Goal: Transaction & Acquisition: Purchase product/service

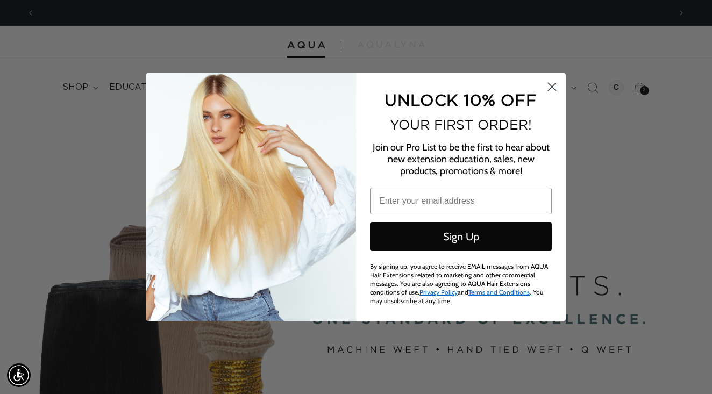
scroll to position [0, 636]
click at [549, 88] on icon "Close dialog" at bounding box center [553, 87] width 8 height 8
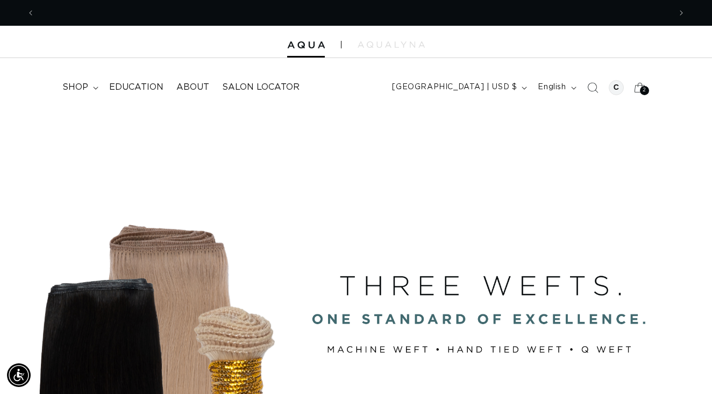
scroll to position [0, 1272]
click at [641, 86] on icon at bounding box center [639, 87] width 25 height 25
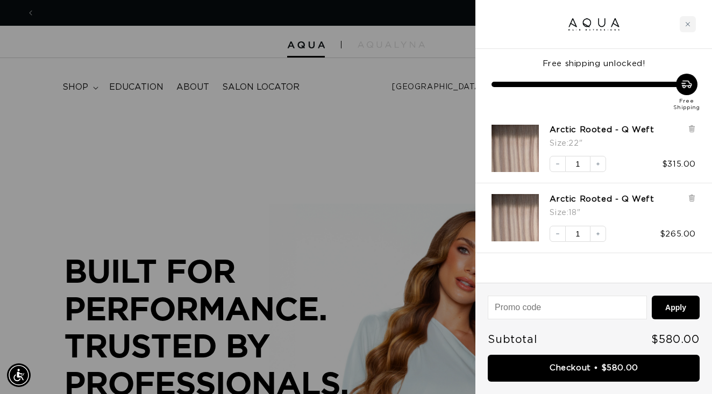
scroll to position [0, 0]
click at [693, 127] on icon at bounding box center [692, 128] width 4 height 5
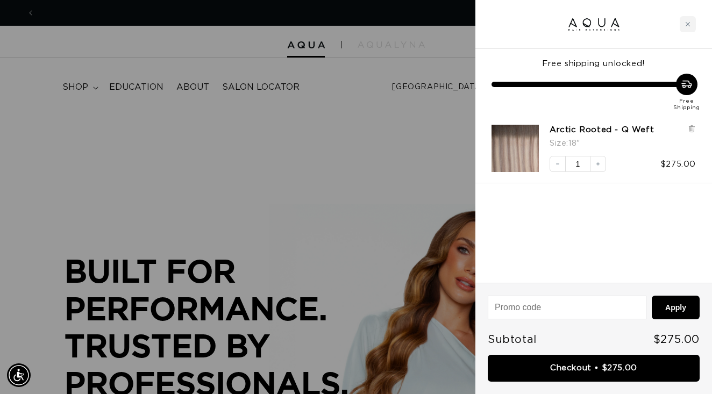
scroll to position [0, 636]
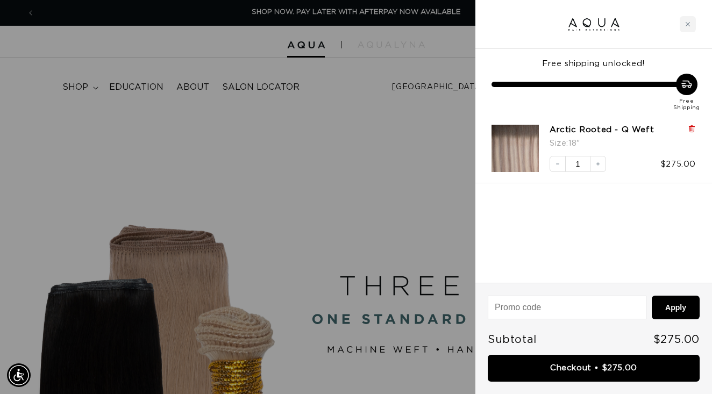
click at [691, 128] on icon at bounding box center [692, 127] width 2 height 5
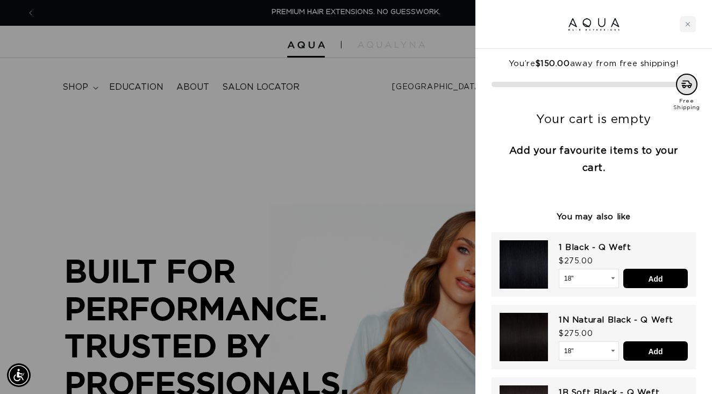
scroll to position [0, 0]
click at [690, 30] on div "Close cart" at bounding box center [688, 24] width 16 height 16
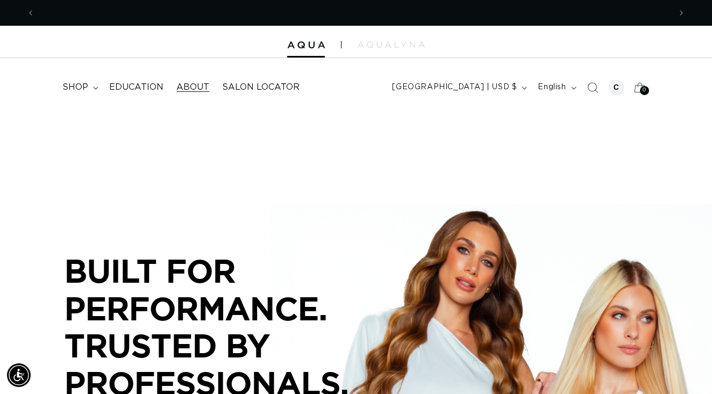
scroll to position [0, 636]
click at [72, 84] on span "shop" at bounding box center [75, 87] width 26 height 11
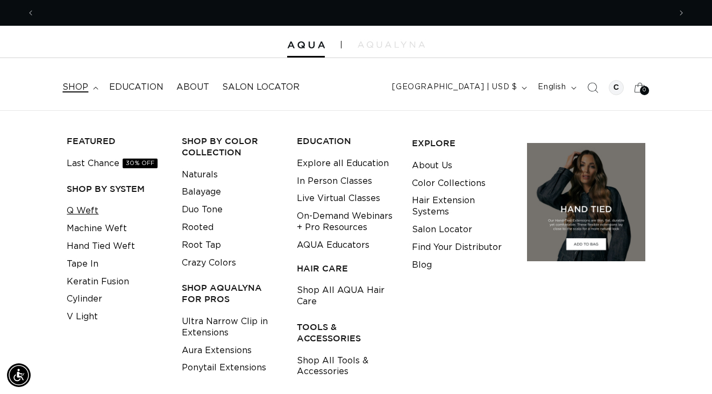
scroll to position [0, 0]
click at [88, 277] on link "Keratin Fusion" at bounding box center [98, 282] width 62 height 18
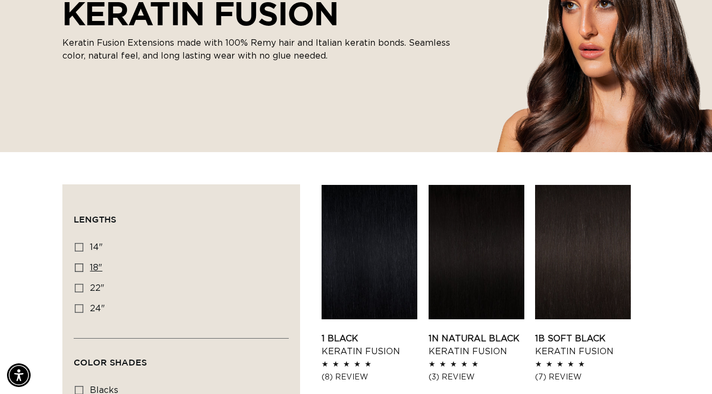
scroll to position [0, 636]
click at [79, 269] on icon at bounding box center [79, 268] width 9 height 9
click at [79, 269] on input "18" 18" (47 products)" at bounding box center [79, 268] width 9 height 9
checkbox input "true"
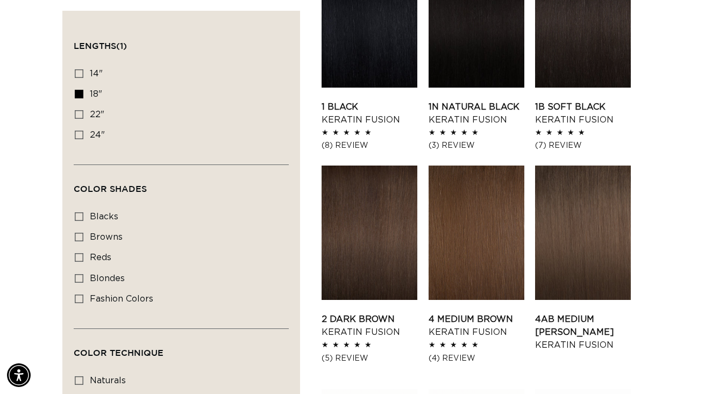
scroll to position [433, 0]
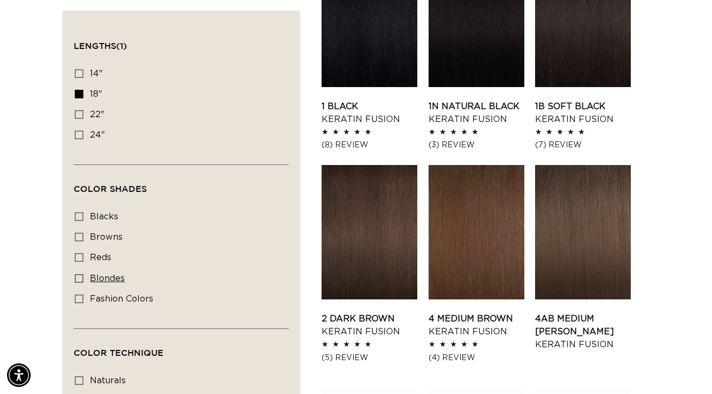
click at [82, 282] on icon at bounding box center [79, 278] width 9 height 9
click at [82, 282] on input "blondes blondes (28 products)" at bounding box center [79, 278] width 9 height 9
checkbox input "true"
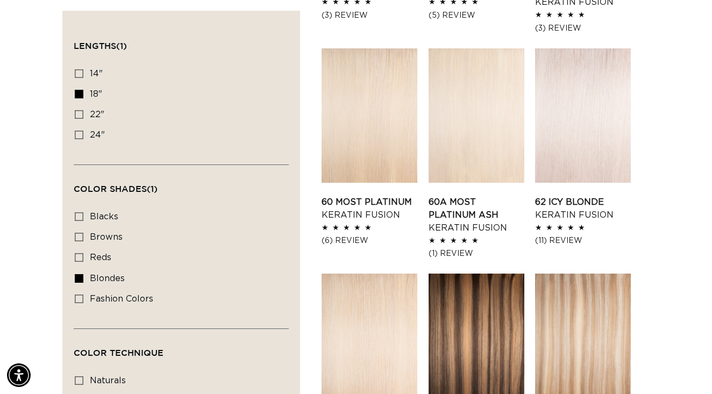
scroll to position [786, 0]
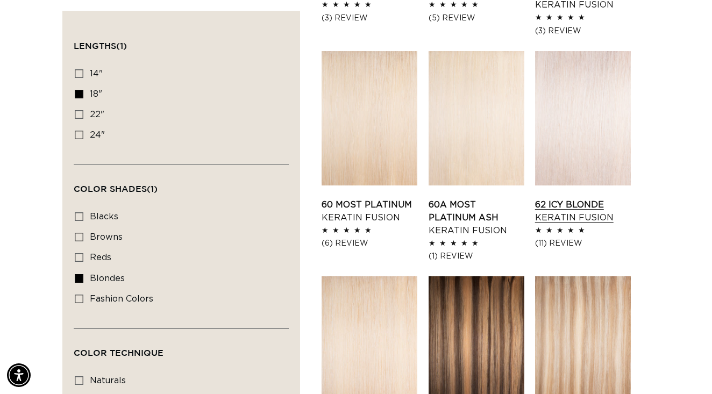
click at [584, 199] on link "62 Icy Blonde Keratin Fusion" at bounding box center [583, 212] width 96 height 26
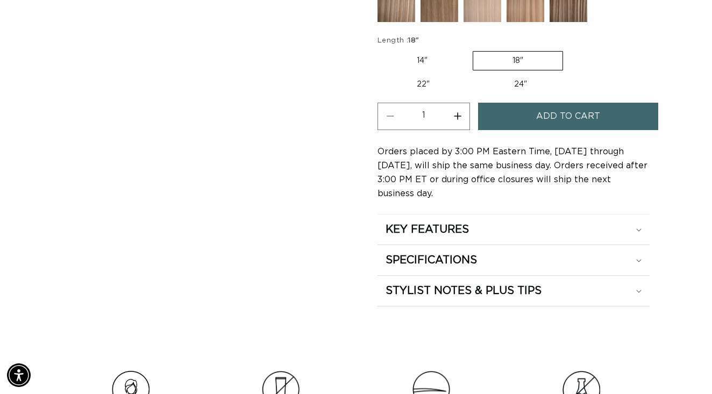
scroll to position [0, 636]
click at [567, 117] on span "Add to cart" at bounding box center [568, 116] width 64 height 27
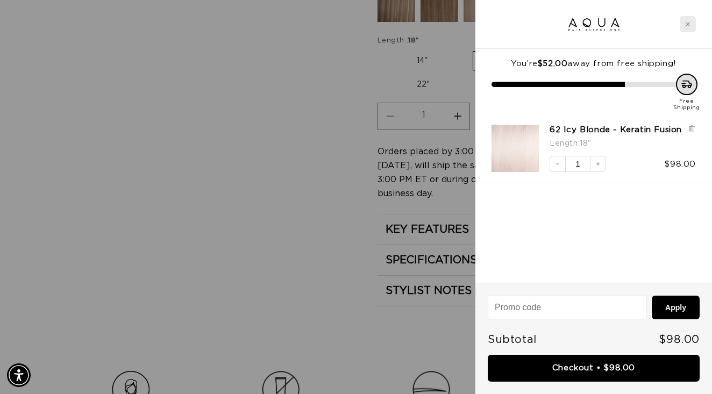
click at [683, 27] on div "Close cart" at bounding box center [688, 24] width 16 height 16
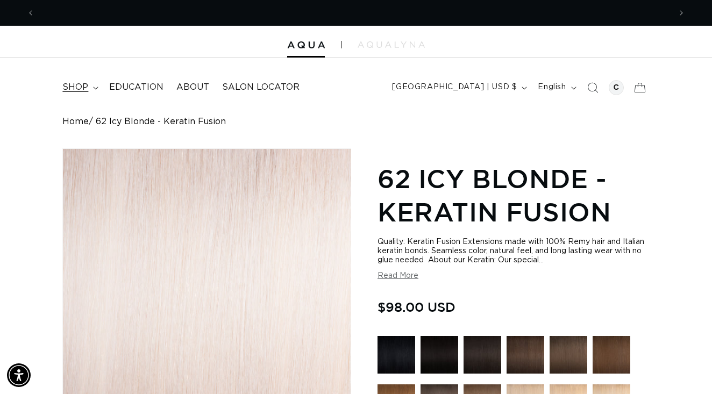
scroll to position [0, 0]
click at [76, 88] on span "shop" at bounding box center [75, 87] width 26 height 11
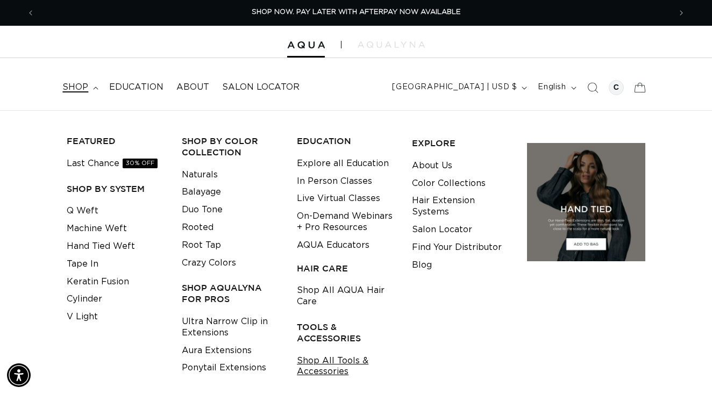
click at [313, 356] on link "Shop All Tools & Accessories" at bounding box center [346, 366] width 98 height 29
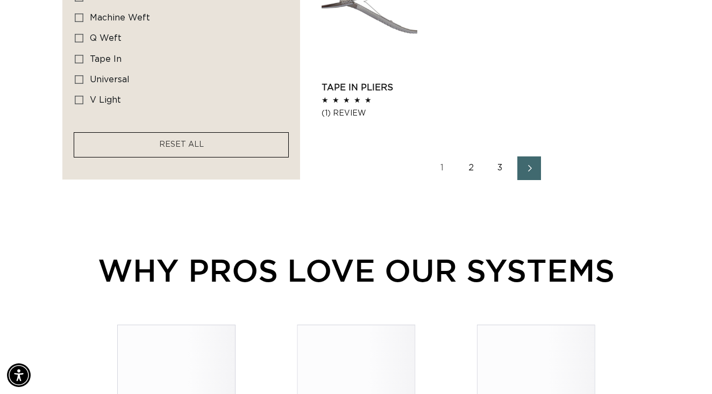
scroll to position [1546, 0]
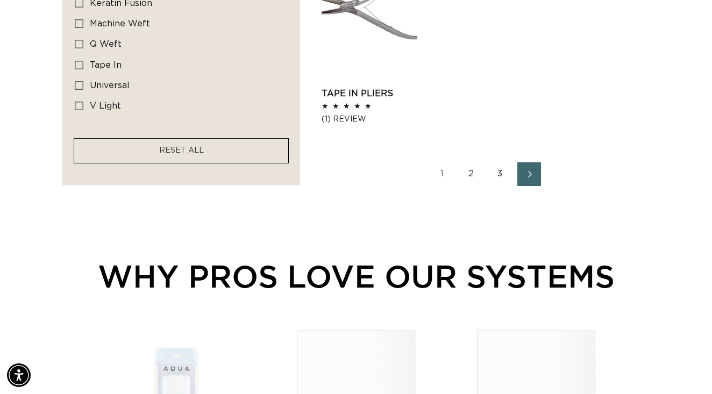
click at [477, 172] on link "2" at bounding box center [472, 174] width 24 height 24
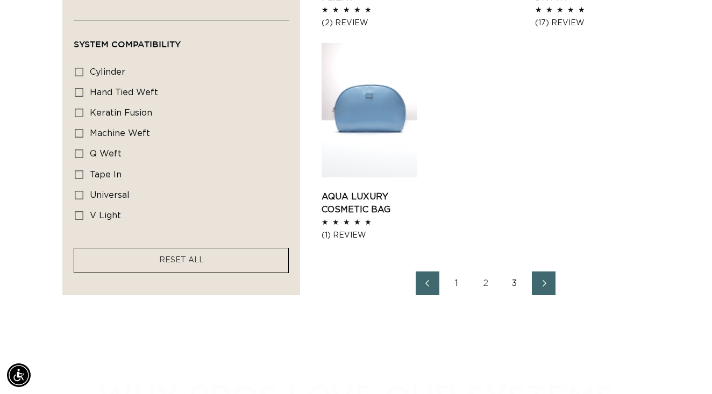
scroll to position [0, 636]
click at [514, 291] on link "3" at bounding box center [515, 284] width 24 height 24
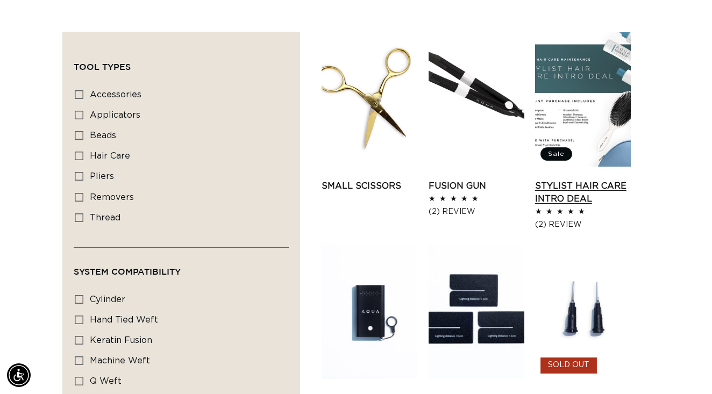
scroll to position [0, 636]
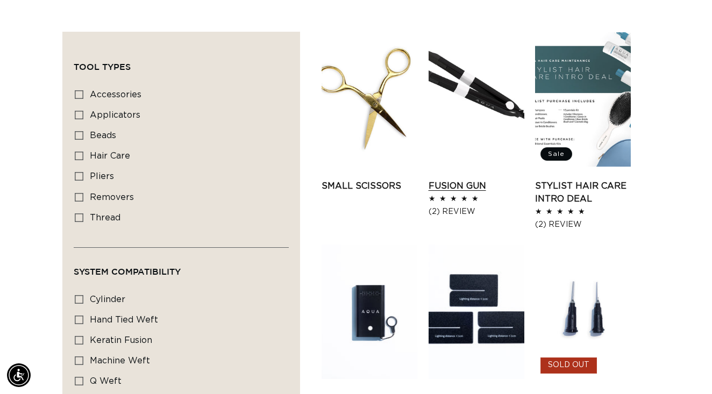
click at [479, 180] on link "Fusion Gun" at bounding box center [477, 186] width 96 height 13
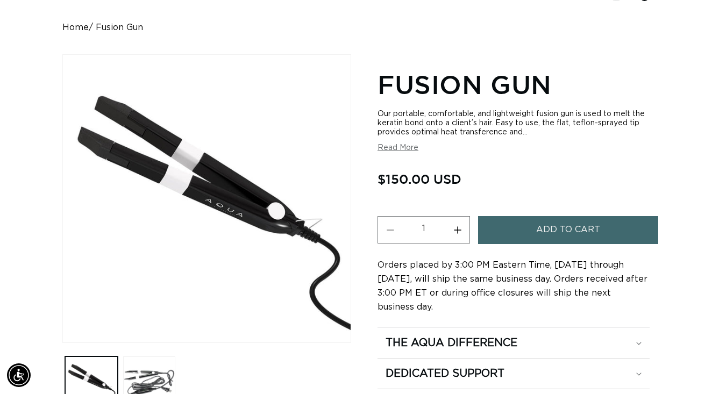
click at [533, 224] on button "Add to cart" at bounding box center [568, 229] width 181 height 27
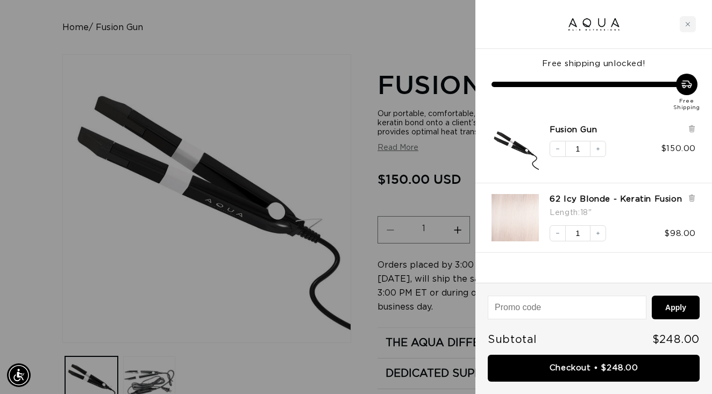
scroll to position [0, 1272]
click at [364, 135] on div at bounding box center [356, 197] width 712 height 394
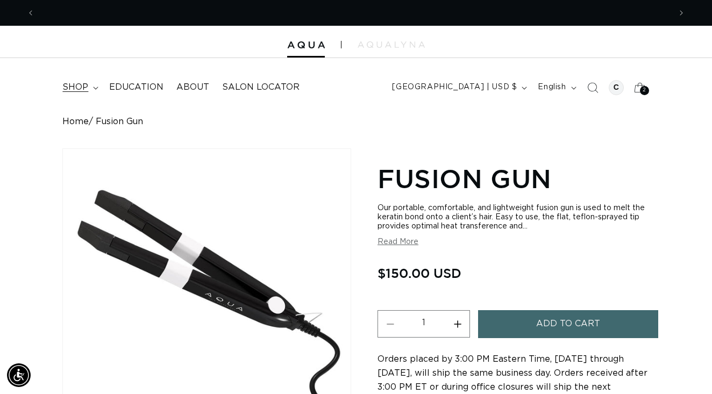
scroll to position [0, 0]
click at [65, 85] on span "shop" at bounding box center [75, 87] width 26 height 11
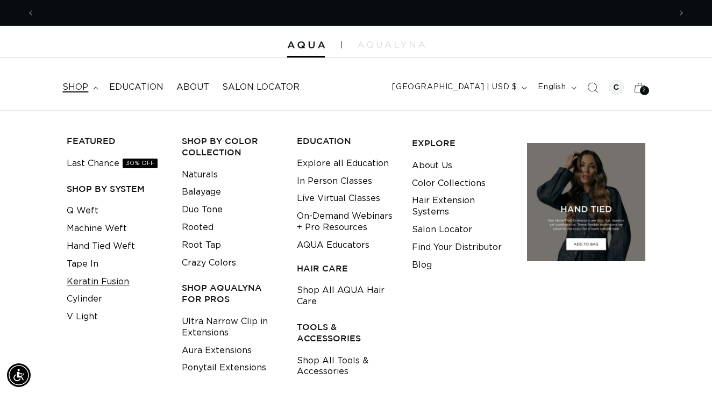
scroll to position [0, 636]
click at [91, 274] on link "Keratin Fusion" at bounding box center [98, 282] width 62 height 18
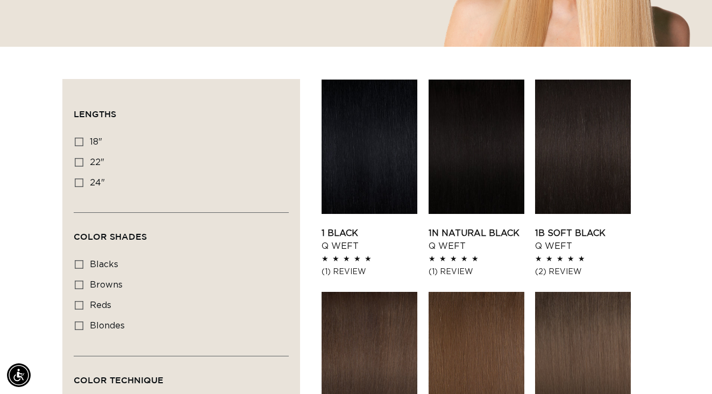
scroll to position [0, 636]
click at [81, 141] on icon at bounding box center [79, 142] width 9 height 9
click at [81, 141] on input "18" 18" (5 products)" at bounding box center [79, 142] width 9 height 9
checkbox input "true"
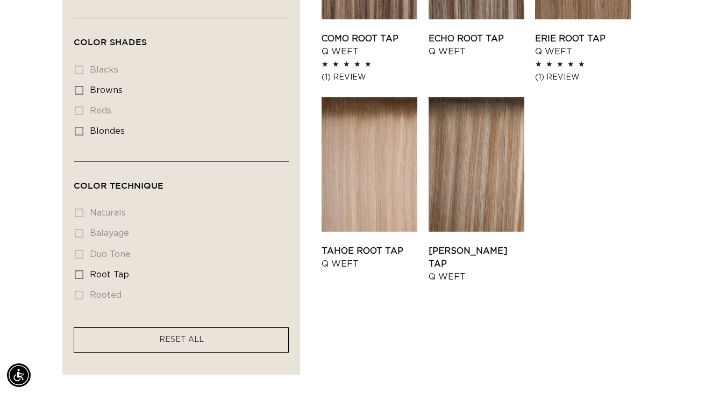
scroll to position [505, 0]
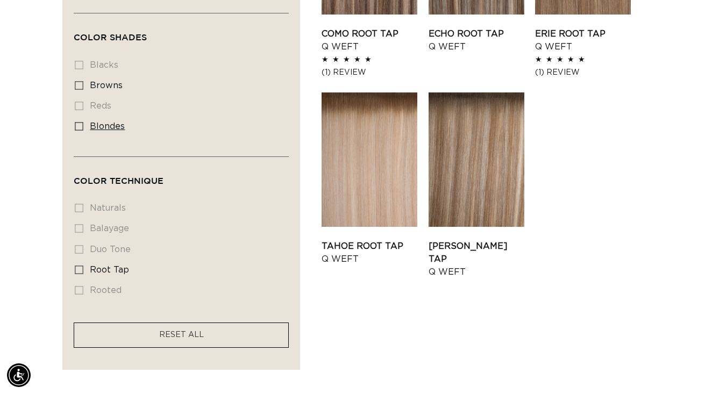
click at [78, 123] on icon at bounding box center [79, 126] width 9 height 9
click at [78, 123] on input "blondes blondes (5 products)" at bounding box center [79, 126] width 9 height 9
checkbox input "true"
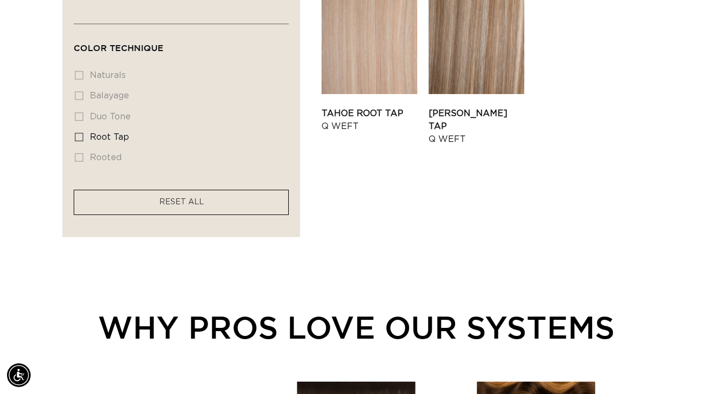
click at [228, 215] on facet-remove "RESET ALL" at bounding box center [181, 202] width 215 height 25
click at [213, 209] on facet-remove "RESET ALL" at bounding box center [181, 202] width 215 height 25
click at [174, 196] on facet-remove "RESET ALL" at bounding box center [181, 202] width 215 height 25
click at [178, 202] on span "RESET ALL" at bounding box center [181, 203] width 45 height 8
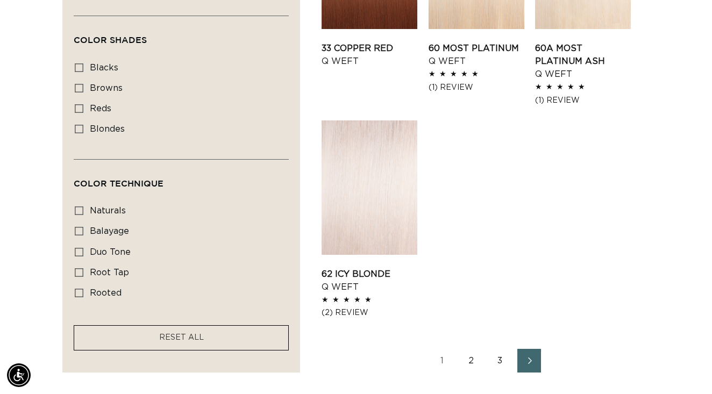
scroll to position [0, 1272]
click at [392, 268] on link "62 Icy Blonde Q Weft" at bounding box center [370, 281] width 96 height 26
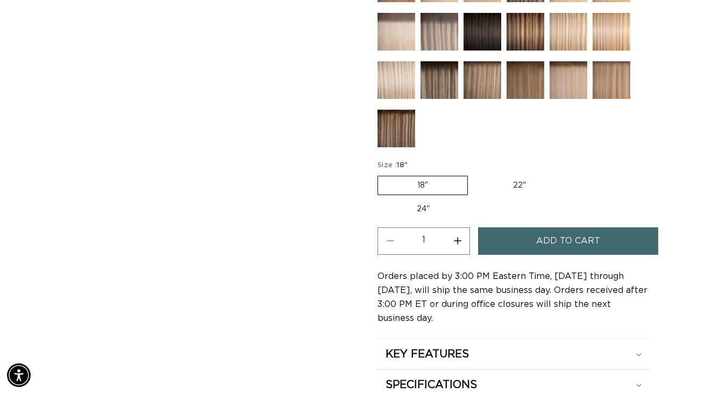
click at [436, 177] on label "18" Variant sold out or unavailable" at bounding box center [423, 185] width 90 height 19
click at [381, 174] on input "18" Variant sold out or unavailable" at bounding box center [380, 174] width 1 height 1
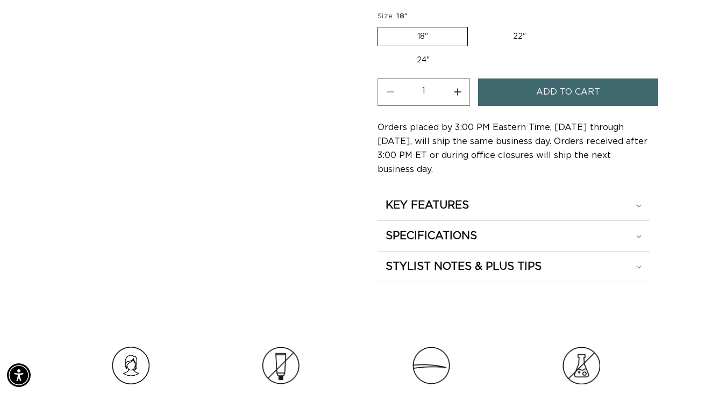
scroll to position [682, 0]
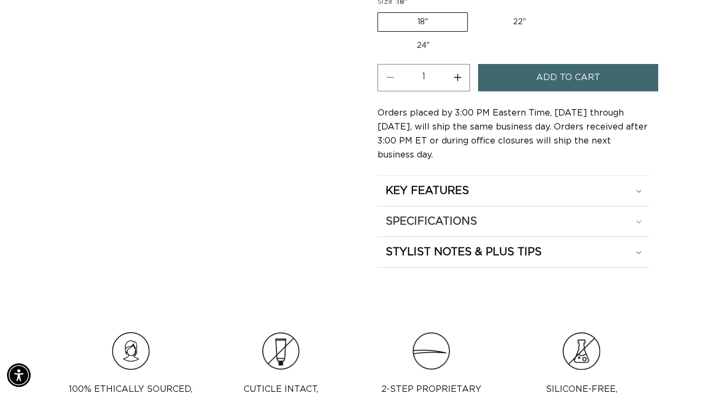
click at [596, 225] on div "SPECIFICATIONS" at bounding box center [514, 222] width 256 height 14
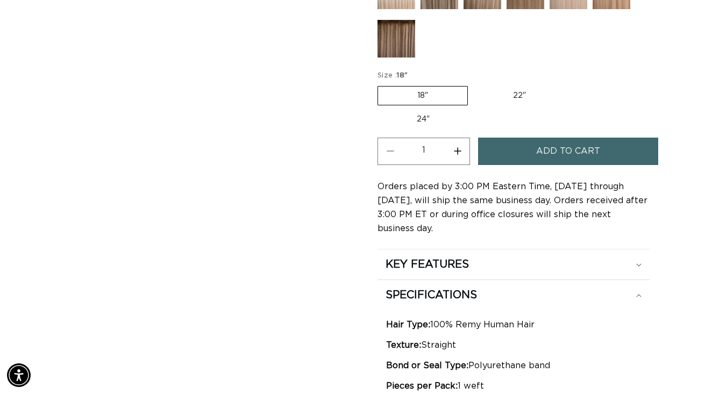
scroll to position [0, 0]
click at [454, 147] on button "Increase quantity for 62 Icy Blonde - Q Weft" at bounding box center [458, 151] width 24 height 27
type input "3"
click at [535, 153] on button "Add to cart" at bounding box center [568, 151] width 181 height 27
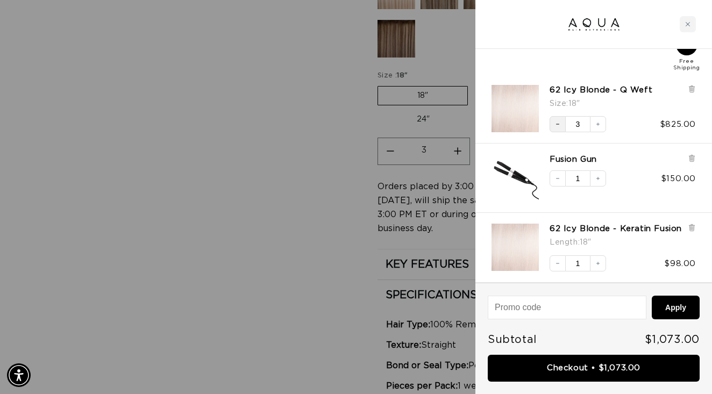
click at [555, 121] on icon "Decrease quantity" at bounding box center [558, 124] width 6 height 6
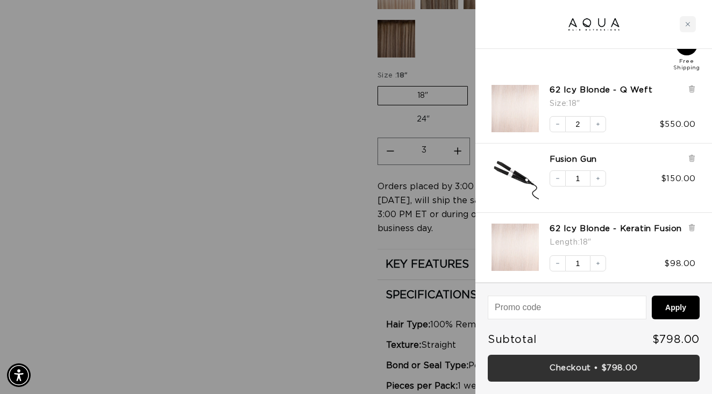
click at [580, 368] on link "Checkout • $798.00" at bounding box center [594, 368] width 212 height 27
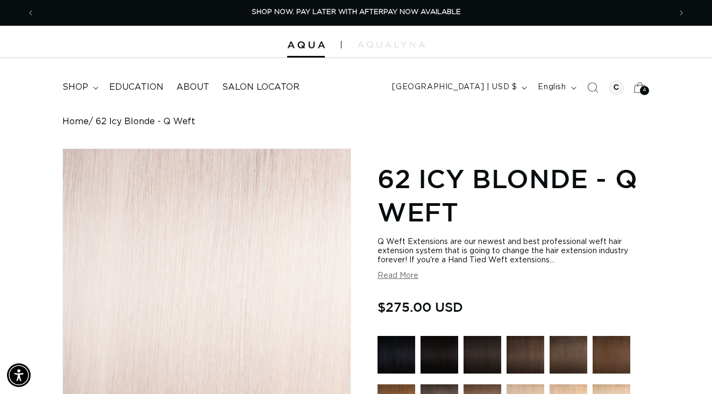
click at [648, 88] on div "4 4" at bounding box center [644, 90] width 9 height 9
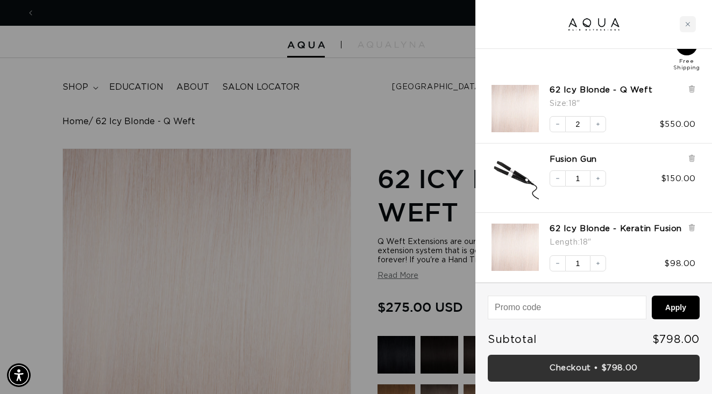
click at [608, 372] on link "Checkout • $798.00" at bounding box center [594, 368] width 212 height 27
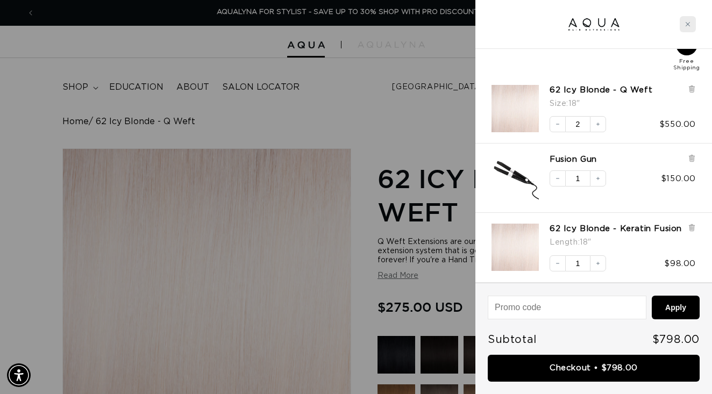
click at [689, 25] on icon "Close cart" at bounding box center [688, 24] width 4 height 4
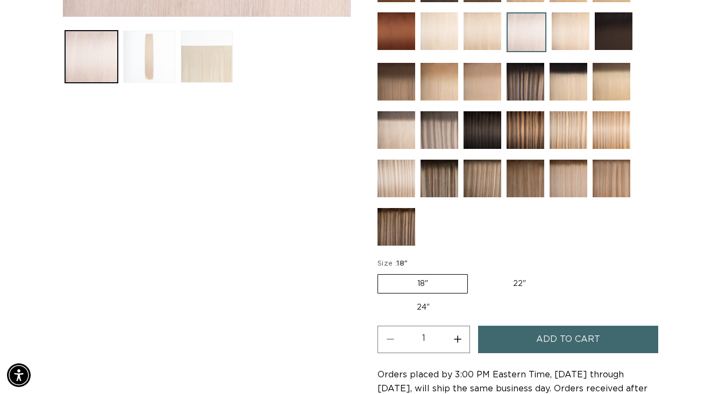
scroll to position [0, 636]
click at [504, 285] on label "22" Variant sold out or unavailable" at bounding box center [519, 284] width 91 height 18
click at [474, 273] on input "22" Variant sold out or unavailable" at bounding box center [474, 272] width 1 height 1
radio input "true"
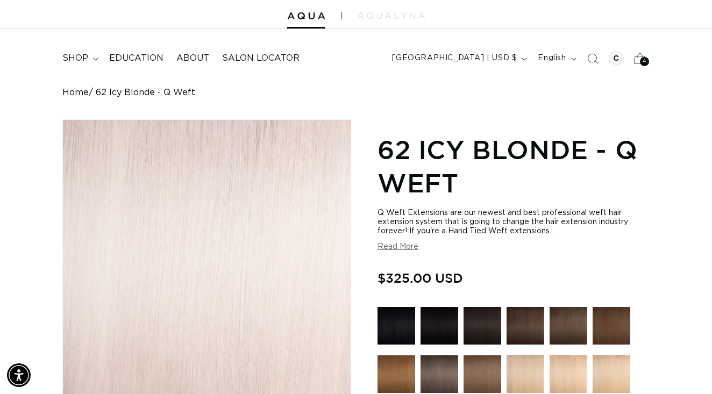
click at [643, 59] on span "4" at bounding box center [645, 61] width 4 height 9
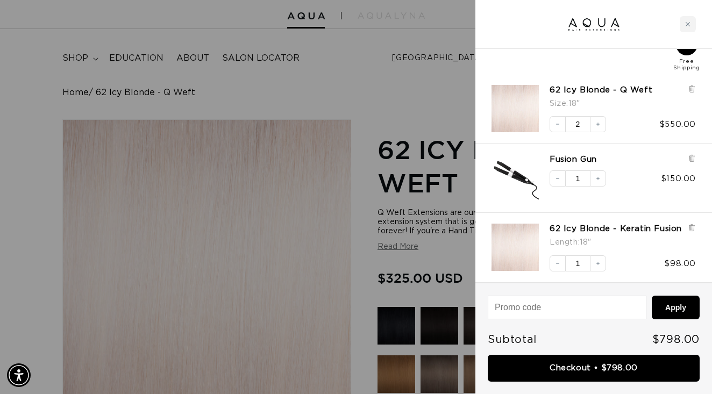
scroll to position [0, 1272]
click at [563, 226] on link "62 Icy Blonde - Keratin Fusion" at bounding box center [616, 229] width 132 height 11
